Goal: Information Seeking & Learning: Check status

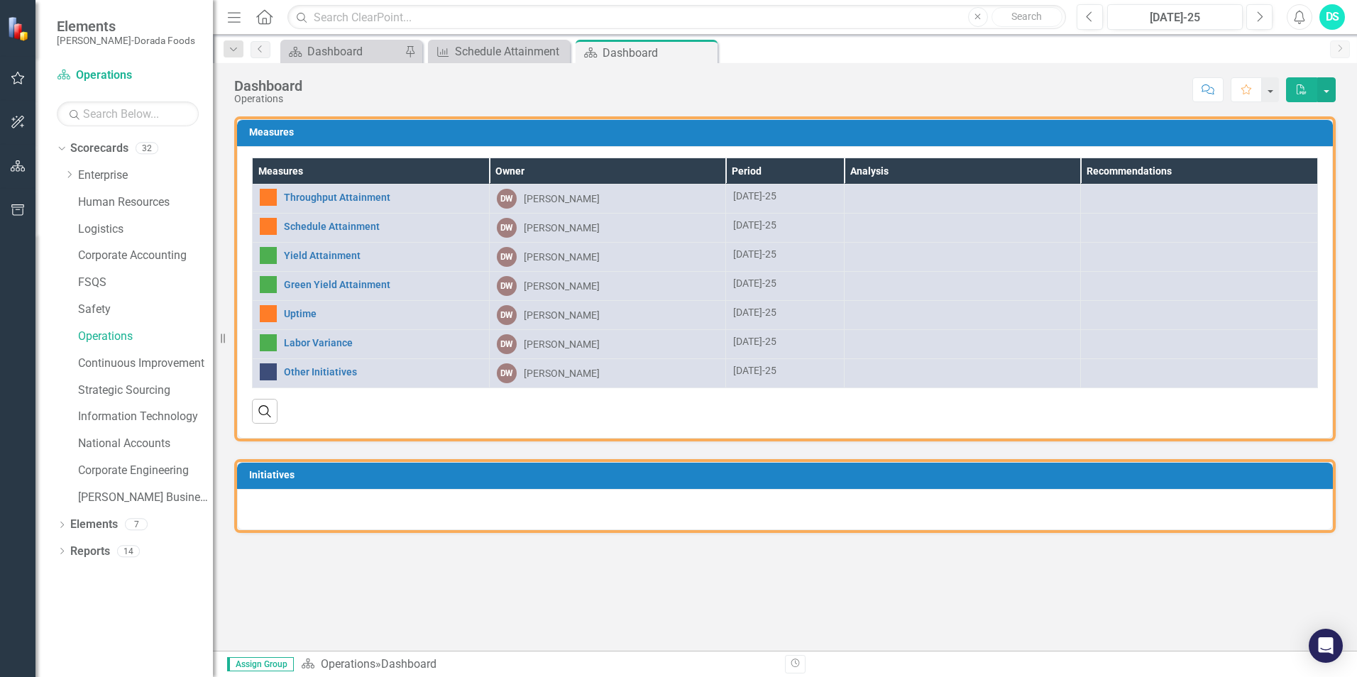
drag, startPoint x: 712, startPoint y: 49, endPoint x: 688, endPoint y: 62, distance: 27.6
click at [0, 0] on div "Close" at bounding box center [0, 0] width 0 height 0
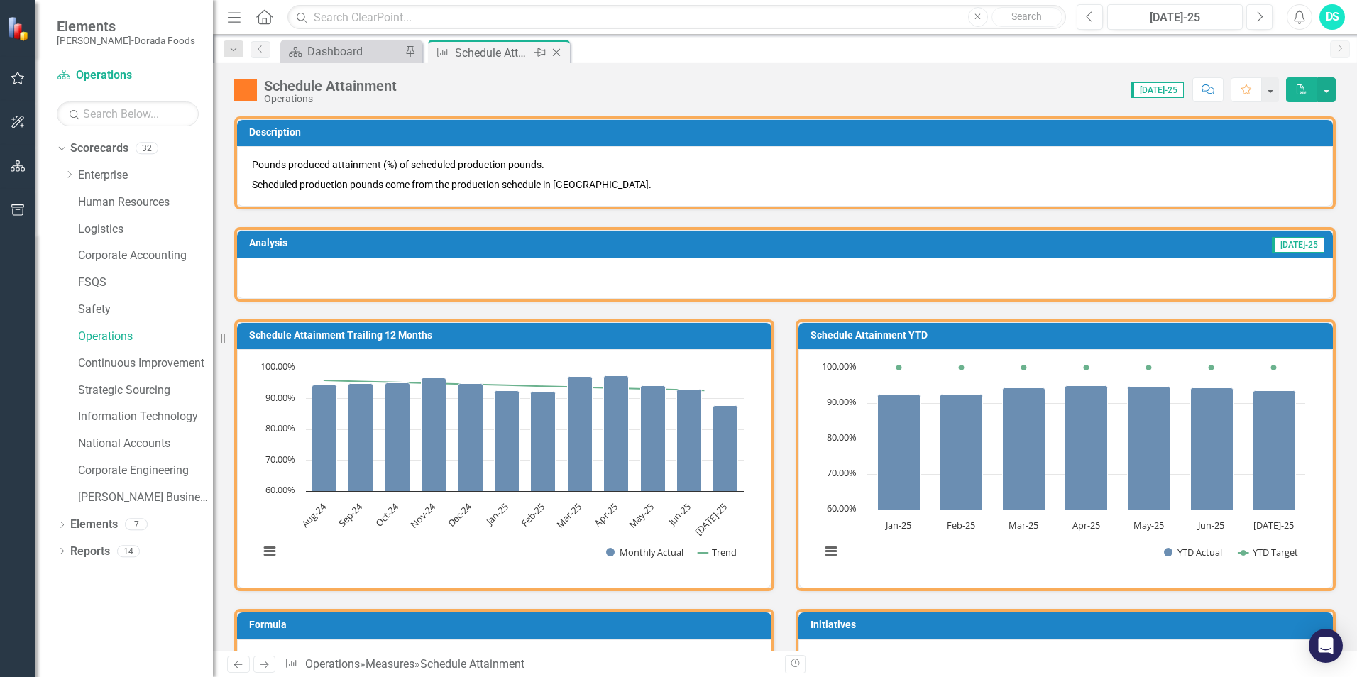
click at [556, 51] on icon "Close" at bounding box center [556, 52] width 14 height 11
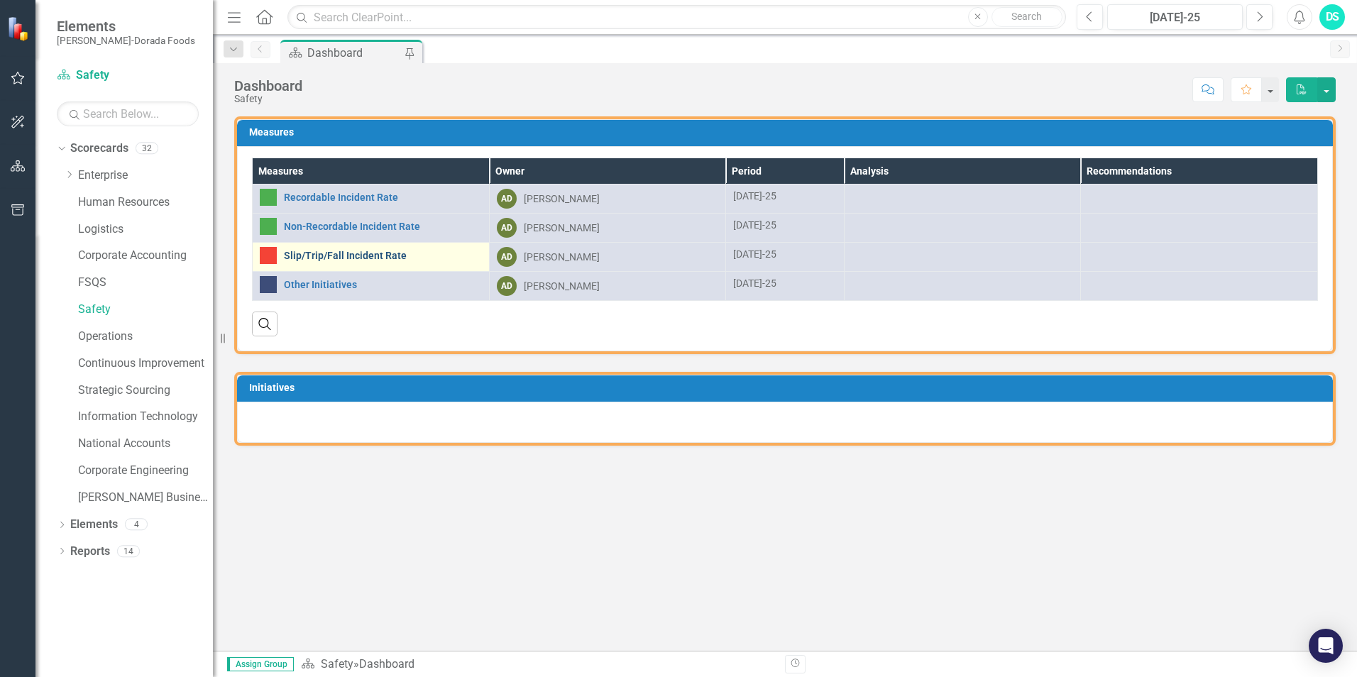
click at [375, 256] on link "Slip/Trip/Fall Incident Rate" at bounding box center [383, 256] width 198 height 11
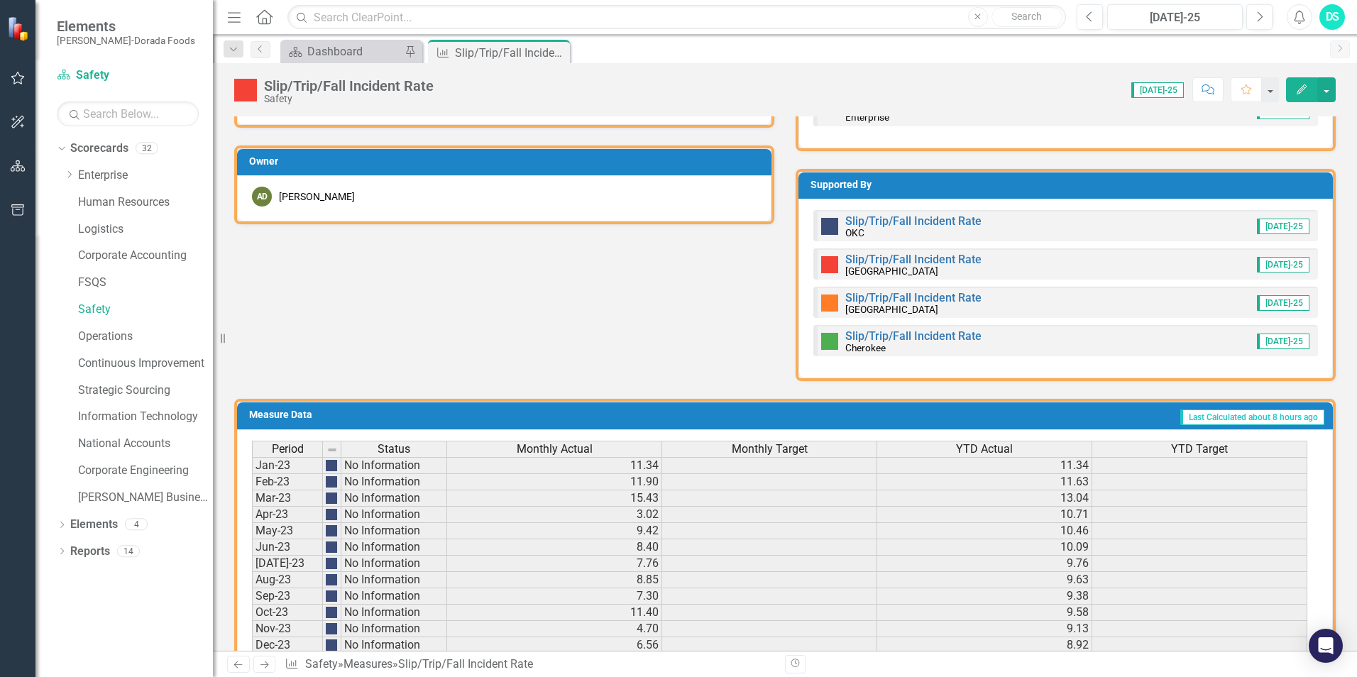
scroll to position [664, 0]
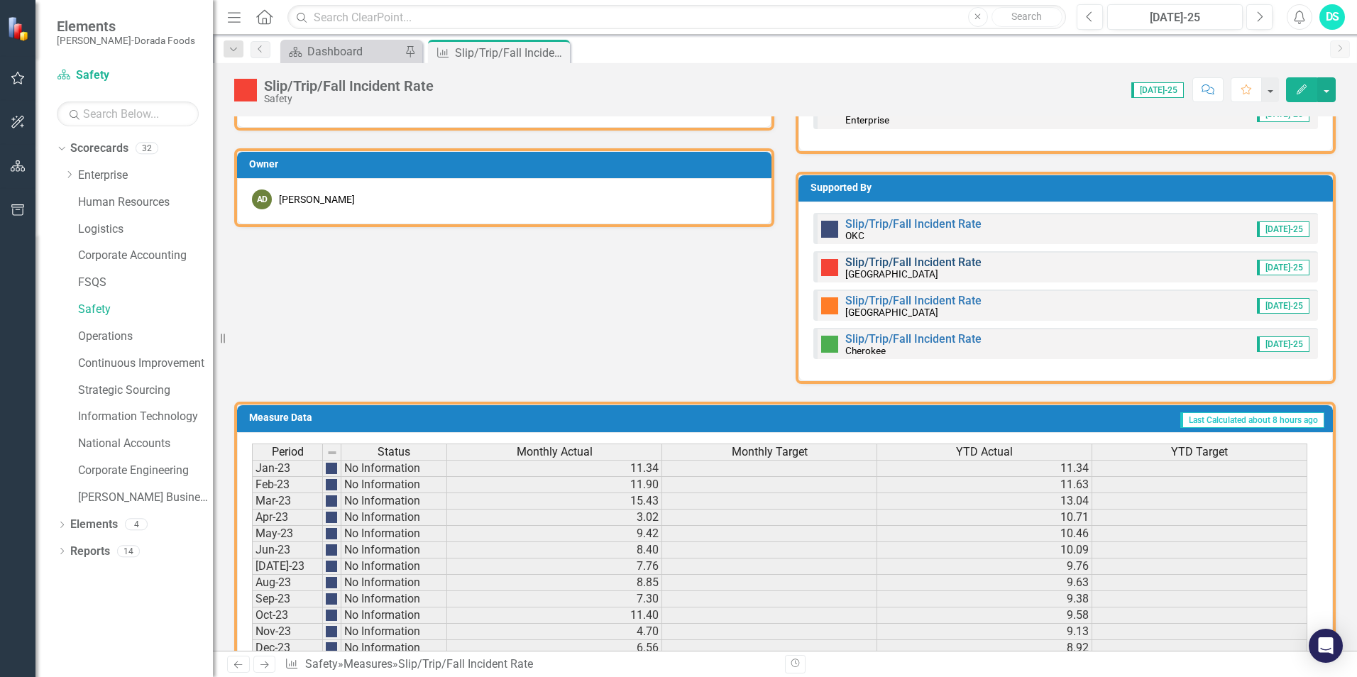
click at [869, 259] on link "Slip/Trip/Fall Incident Rate" at bounding box center [913, 262] width 136 height 13
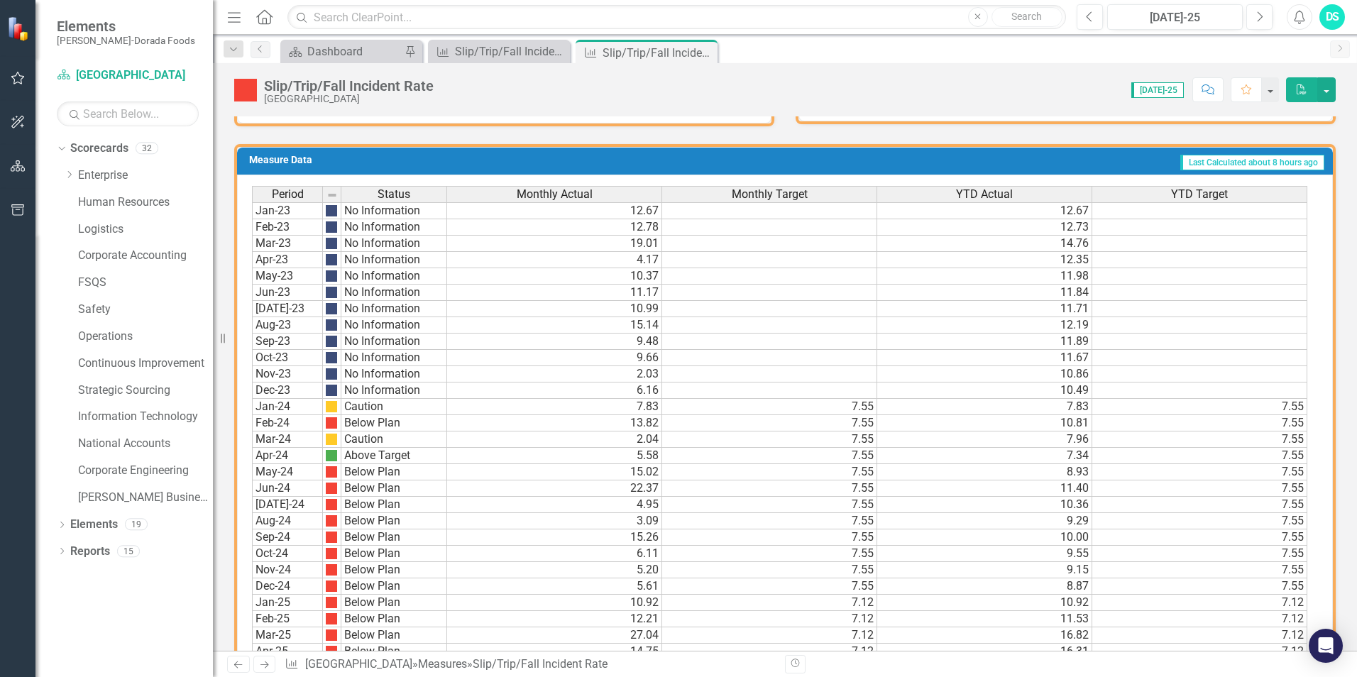
scroll to position [862, 0]
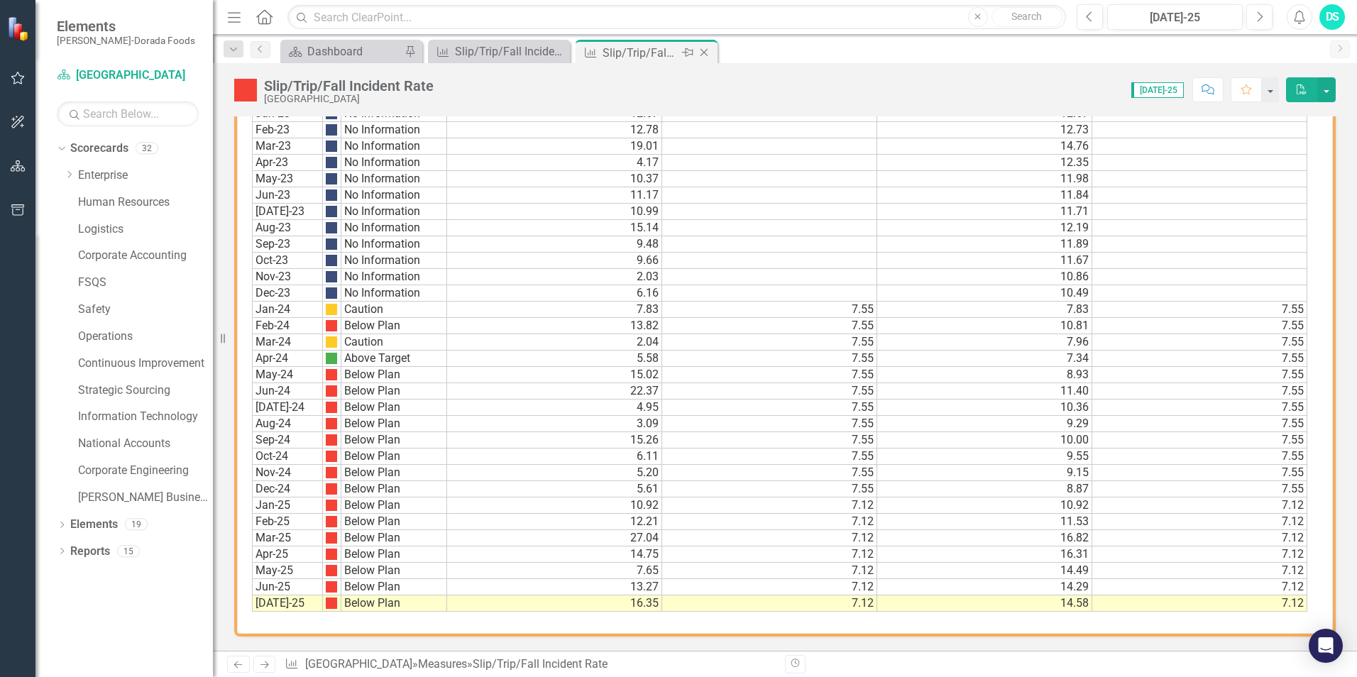
click at [702, 55] on icon "Close" at bounding box center [704, 52] width 14 height 11
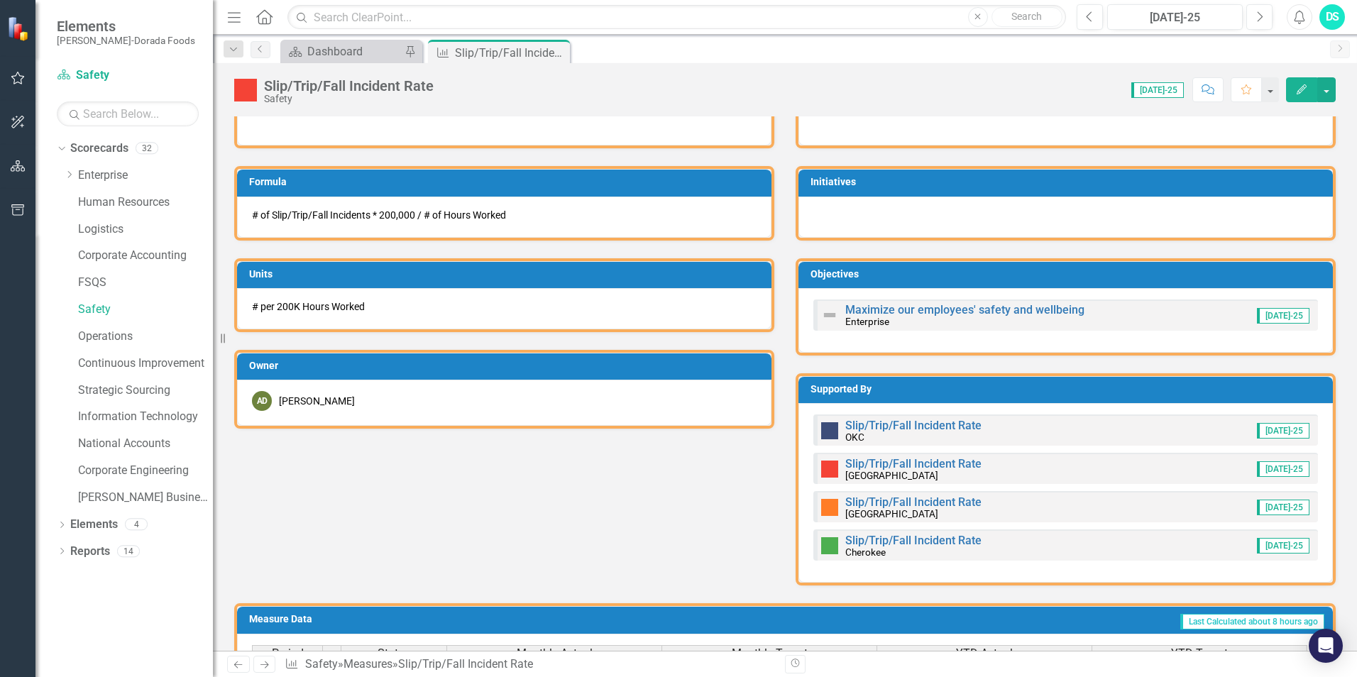
scroll to position [639, 0]
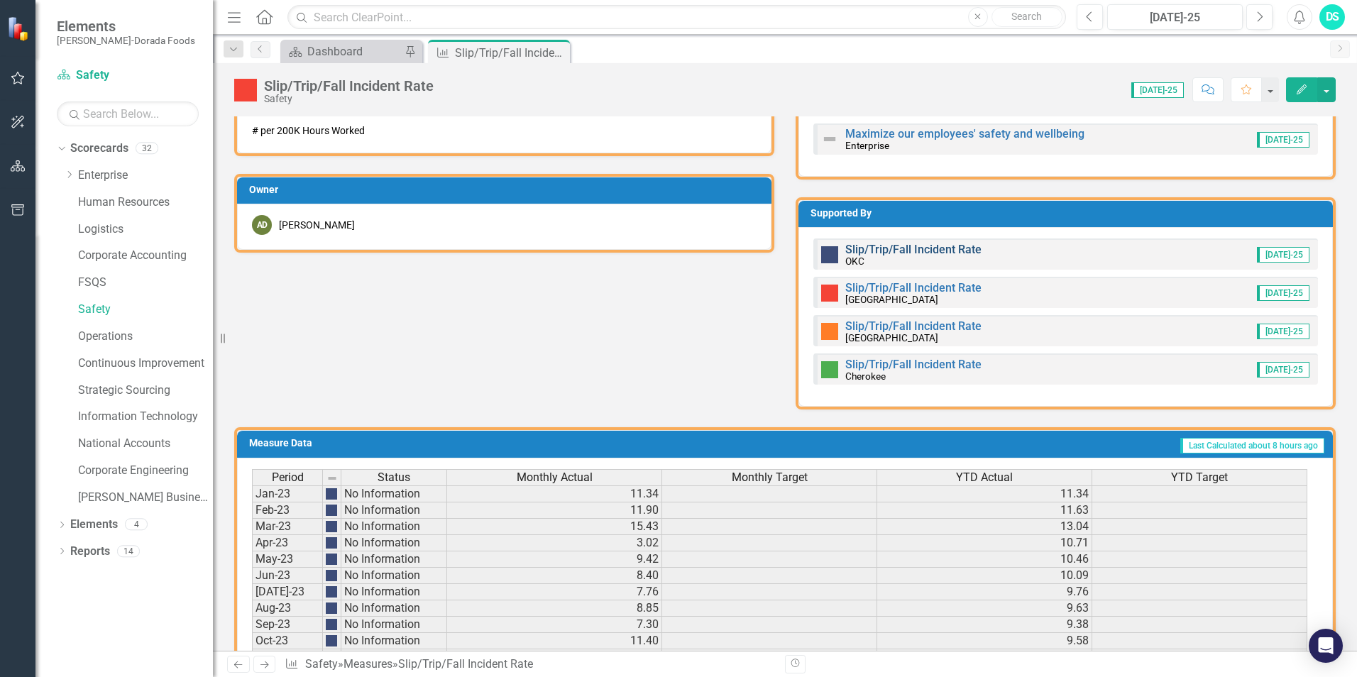
click at [869, 256] on link "Slip/Trip/Fall Incident Rate" at bounding box center [913, 249] width 136 height 13
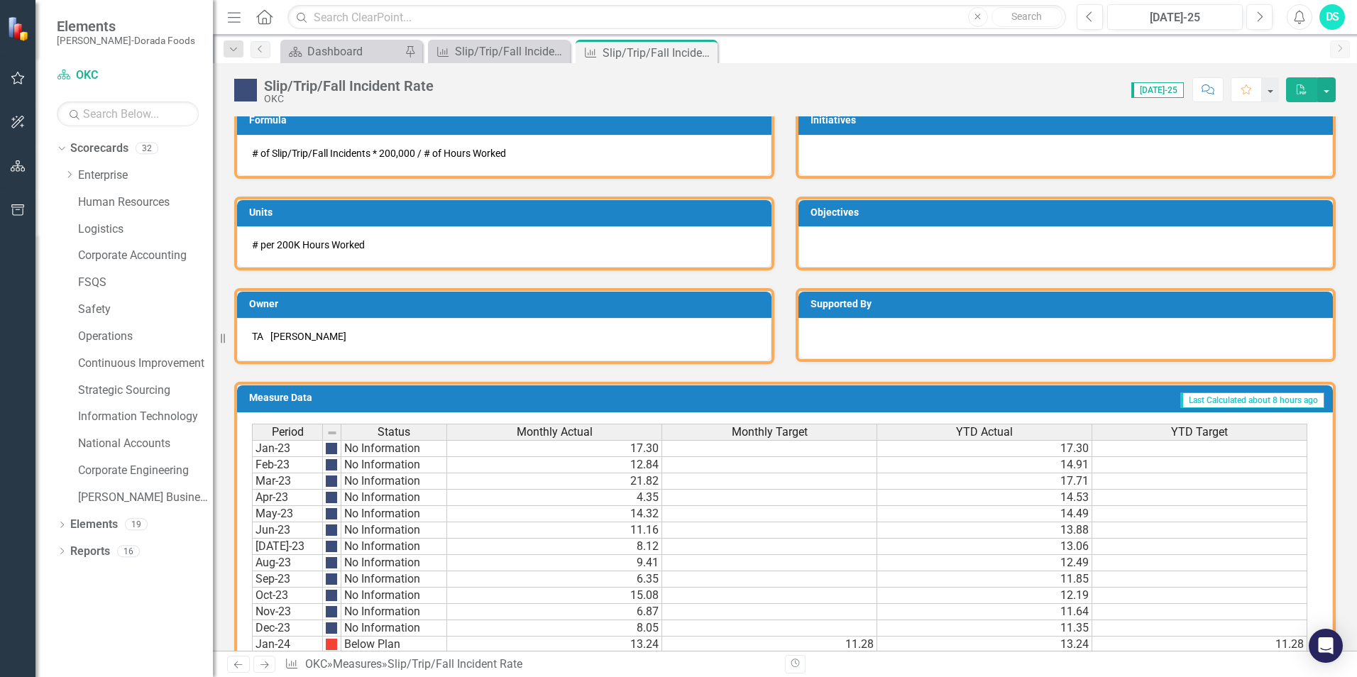
scroll to position [426, 0]
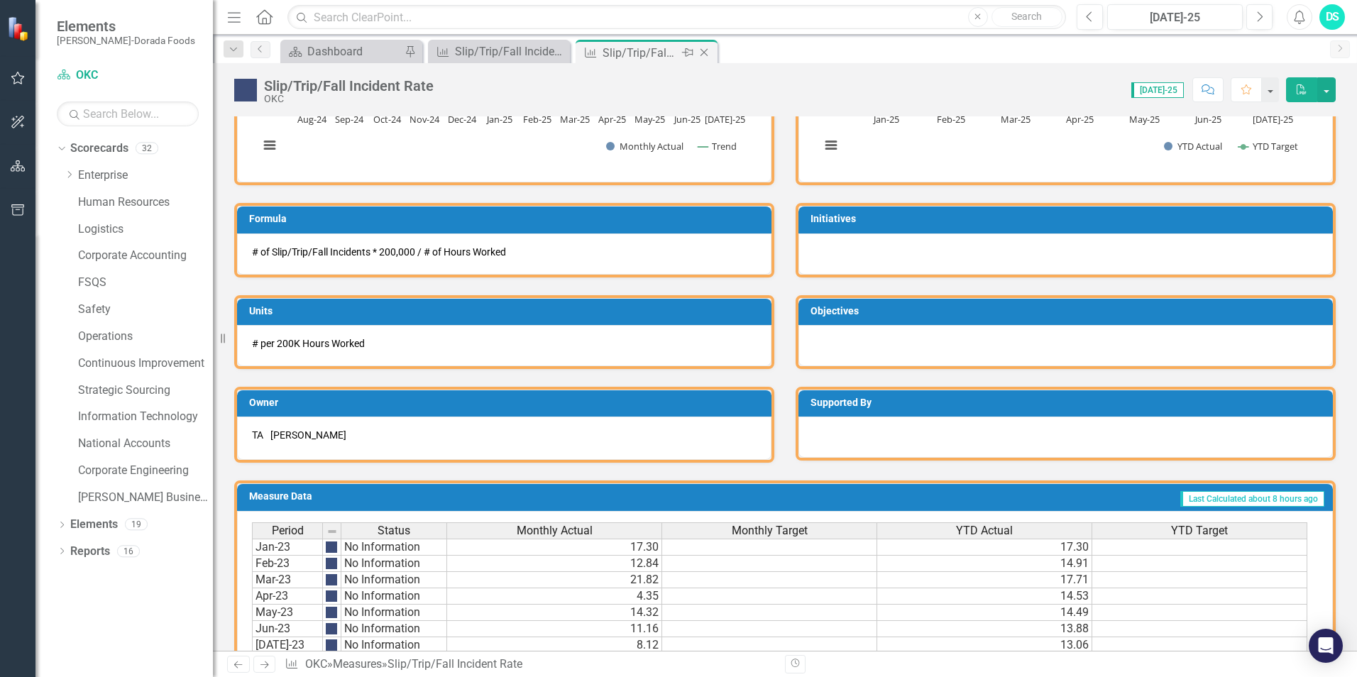
click at [706, 55] on icon at bounding box center [705, 53] width 8 height 8
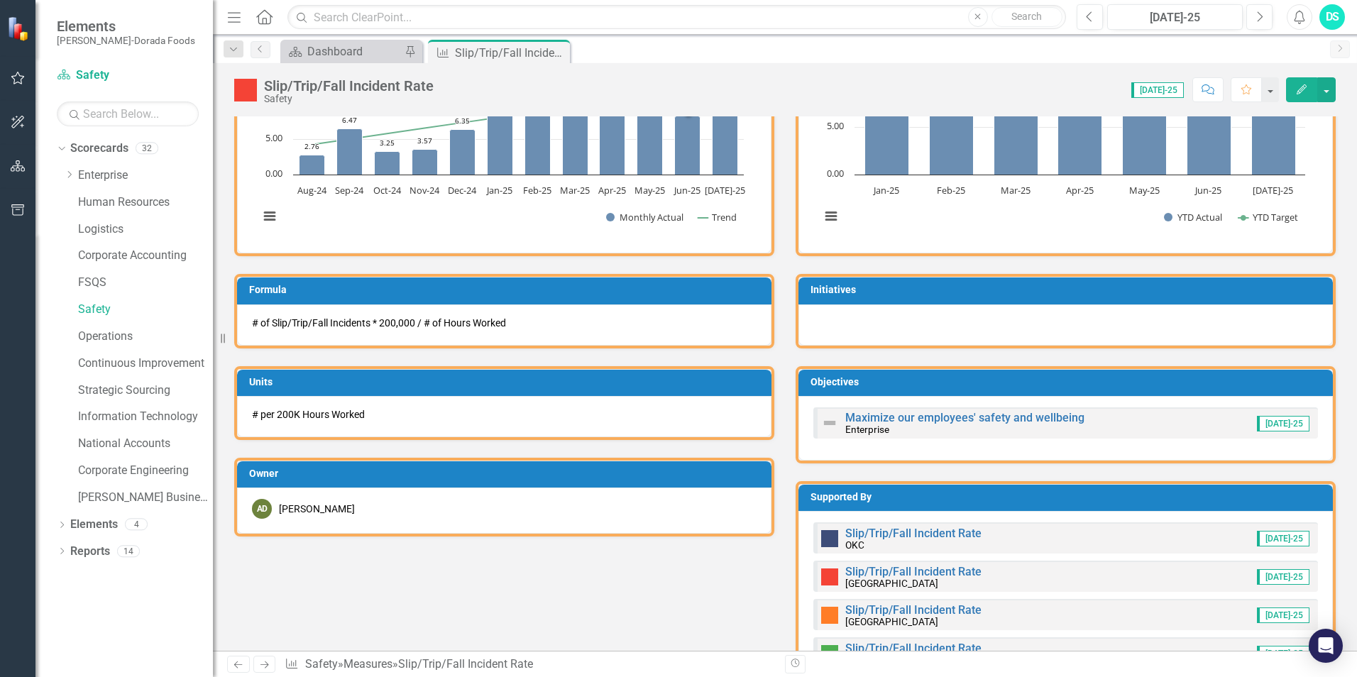
scroll to position [639, 0]
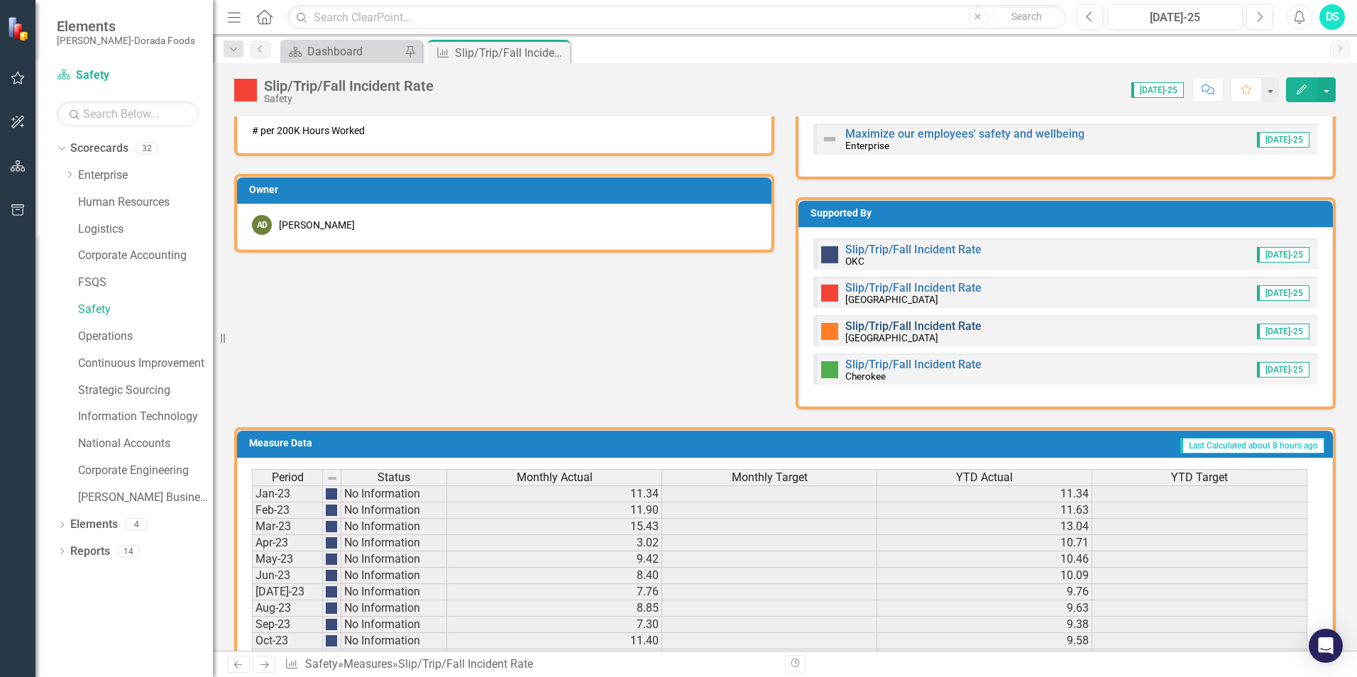
click at [868, 326] on link "Slip/Trip/Fall Incident Rate" at bounding box center [913, 325] width 136 height 13
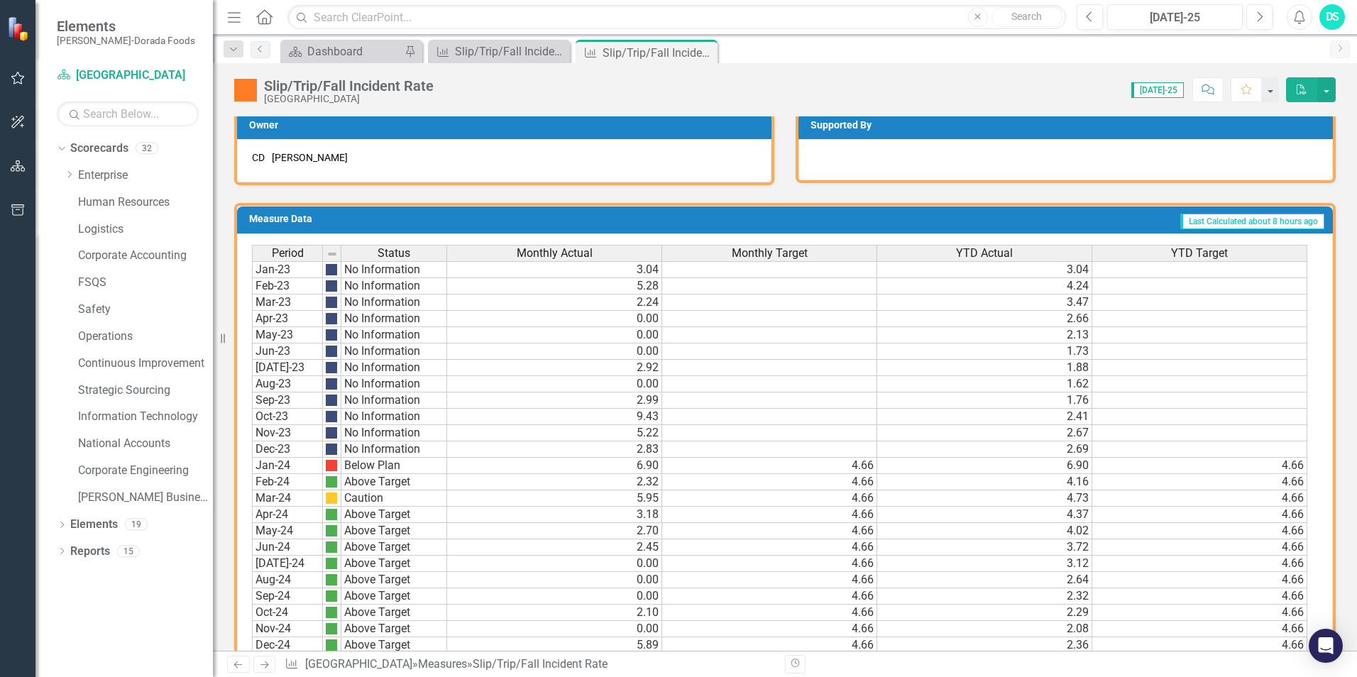
scroll to position [862, 0]
